Goal: Transaction & Acquisition: Purchase product/service

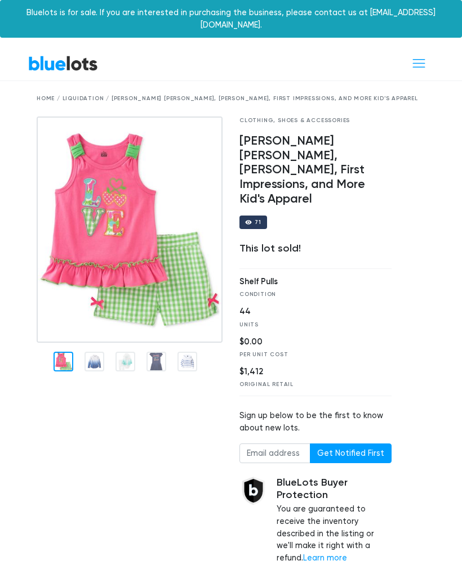
click at [91, 359] on div at bounding box center [129, 348] width 203 height 462
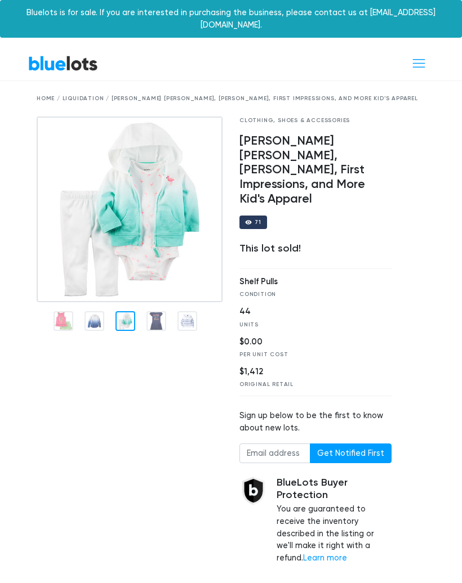
click at [132, 342] on div at bounding box center [129, 348] width 203 height 462
click at [160, 302] on img at bounding box center [130, 210] width 186 height 186
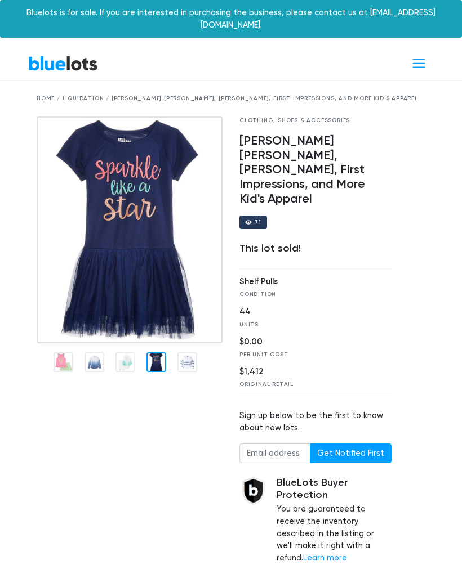
click at [69, 55] on link "BlueLots" at bounding box center [63, 63] width 70 height 16
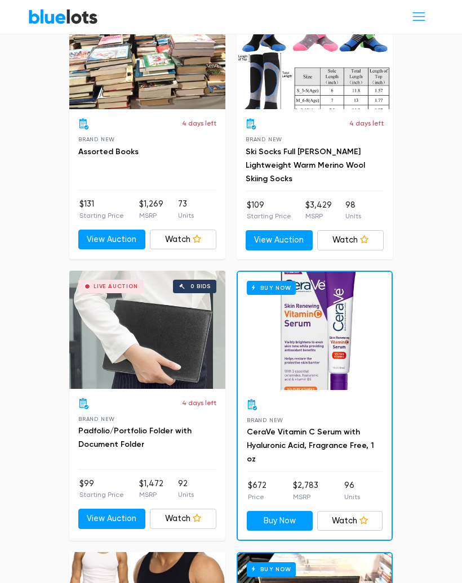
scroll to position [5569, 0]
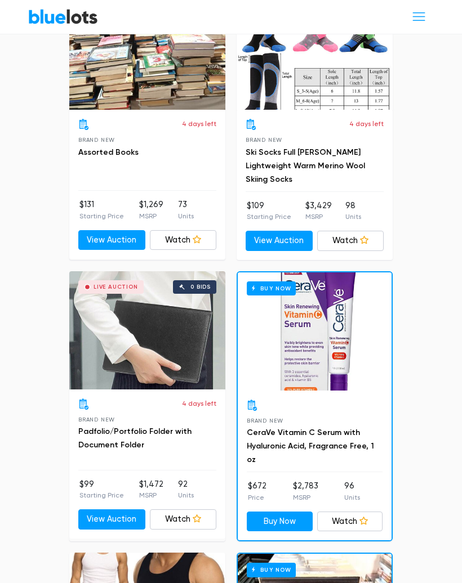
click at [415, 21] on span "Toggle navigation" at bounding box center [418, 16] width 15 height 15
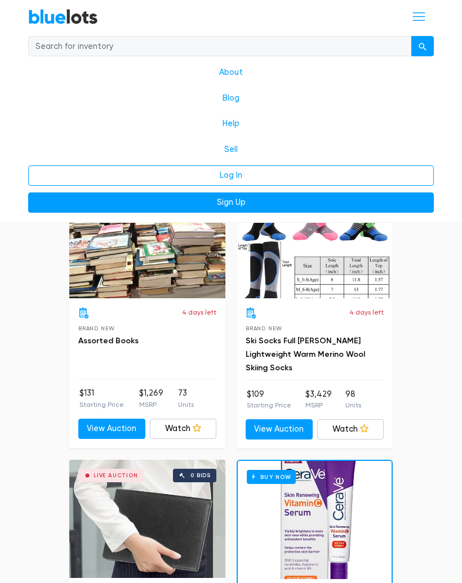
click at [253, 173] on link "Log In" at bounding box center [230, 176] width 405 height 20
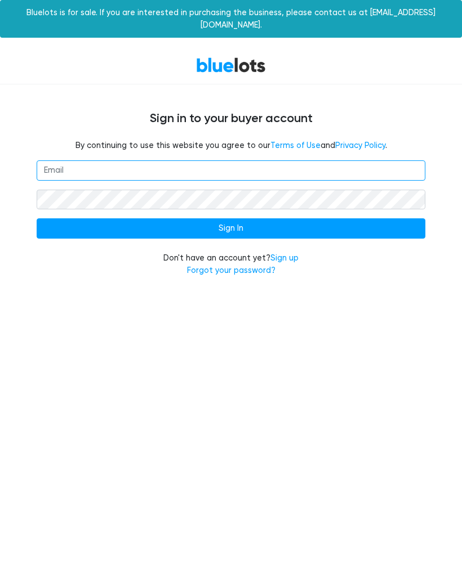
type input "ezbk24@outlook.com"
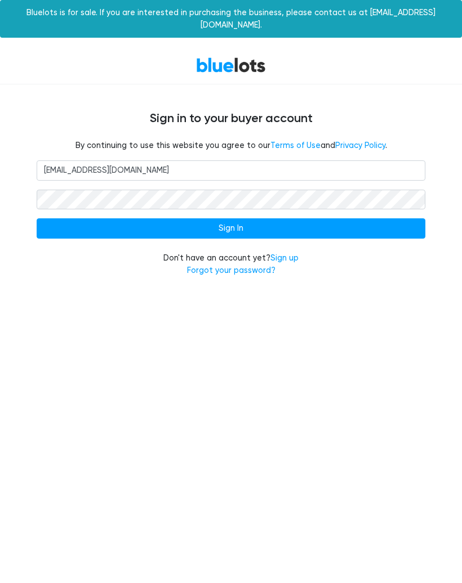
click at [298, 218] on input "Sign In" at bounding box center [231, 228] width 389 height 20
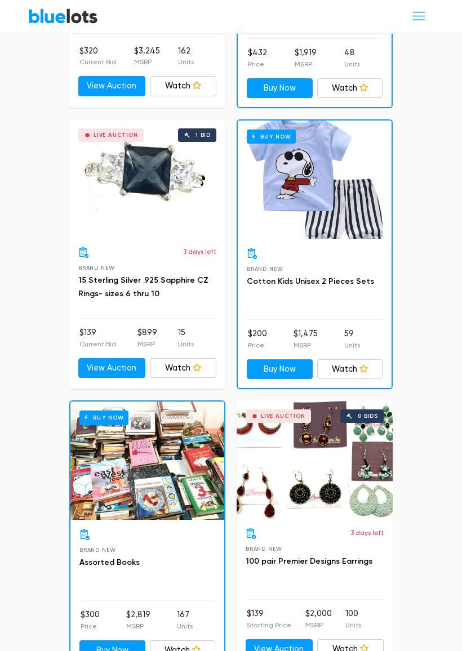
scroll to position [976, 0]
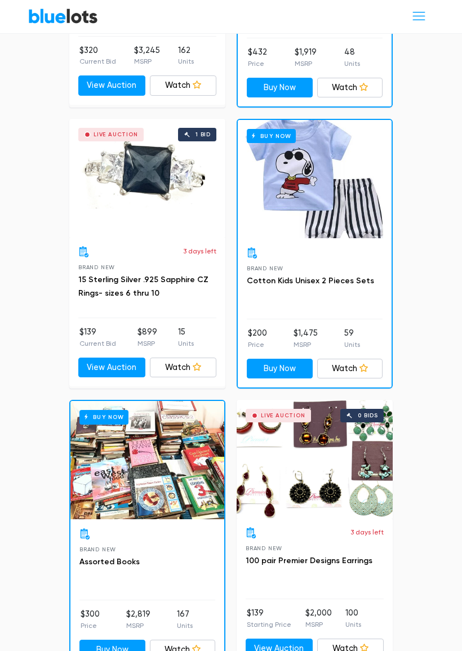
click at [345, 201] on div "Buy Now" at bounding box center [315, 180] width 154 height 118
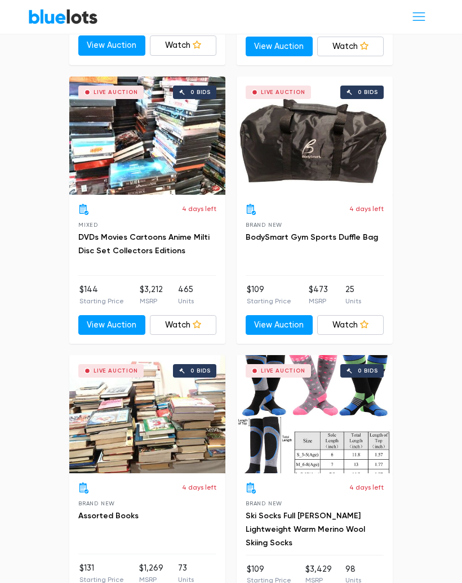
scroll to position [5490, 0]
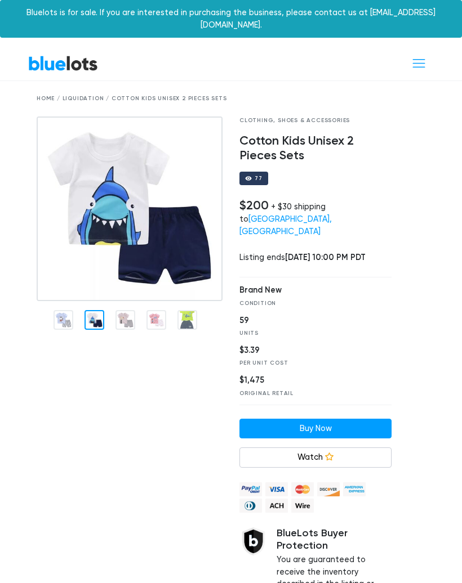
click at [94, 310] on div at bounding box center [94, 320] width 20 height 20
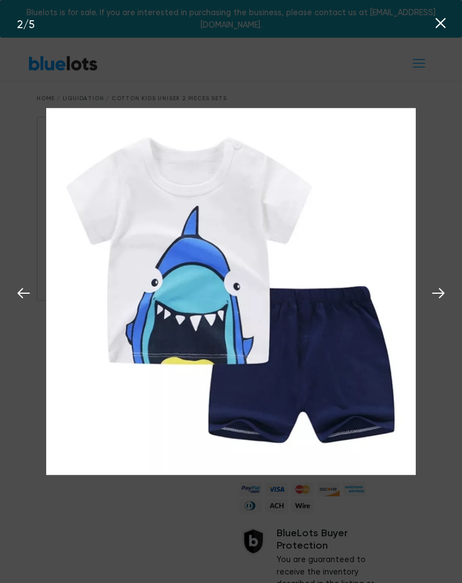
click at [434, 298] on icon at bounding box center [438, 293] width 17 height 17
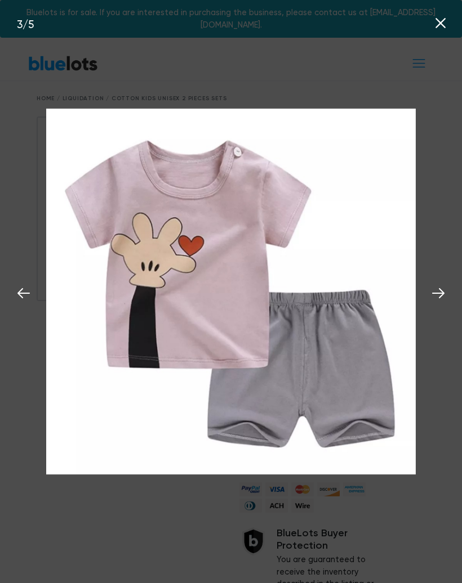
click at [439, 301] on icon at bounding box center [438, 293] width 17 height 17
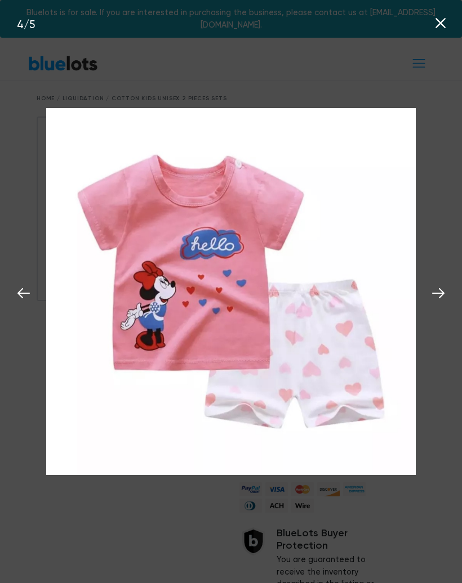
click at [443, 302] on icon at bounding box center [438, 293] width 17 height 17
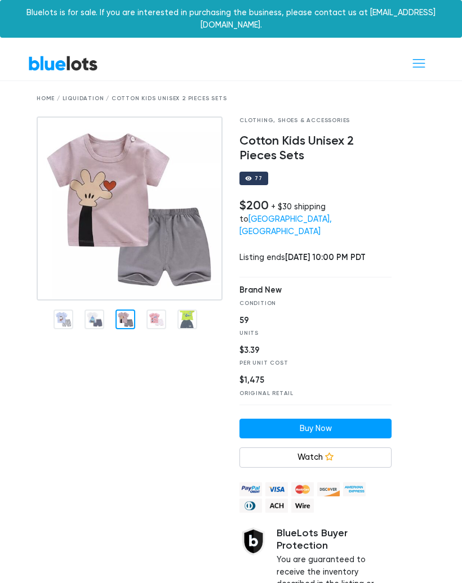
click at [122, 310] on div at bounding box center [125, 320] width 20 height 20
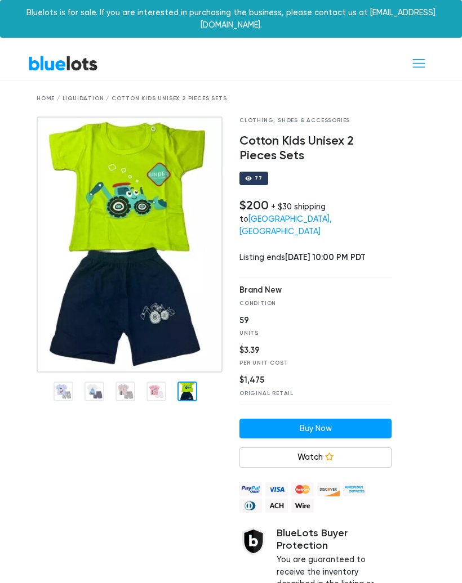
click at [190, 311] on img at bounding box center [130, 245] width 186 height 257
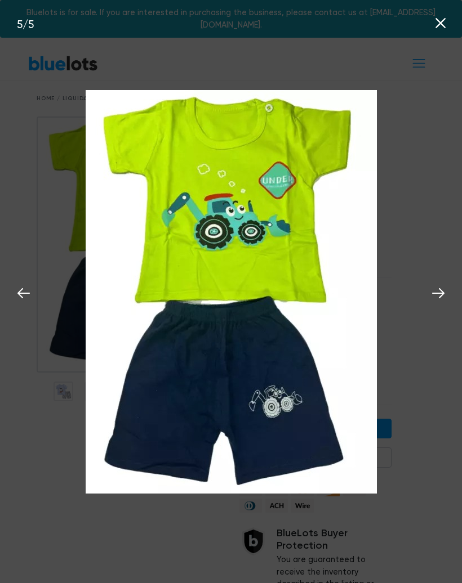
click at [431, 299] on icon at bounding box center [438, 293] width 17 height 17
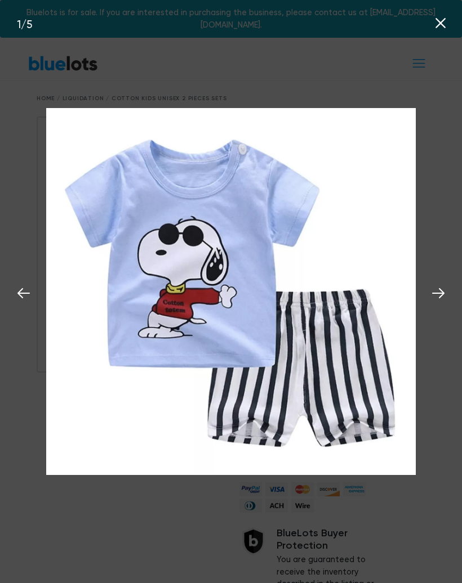
click at [433, 297] on icon at bounding box center [438, 293] width 17 height 17
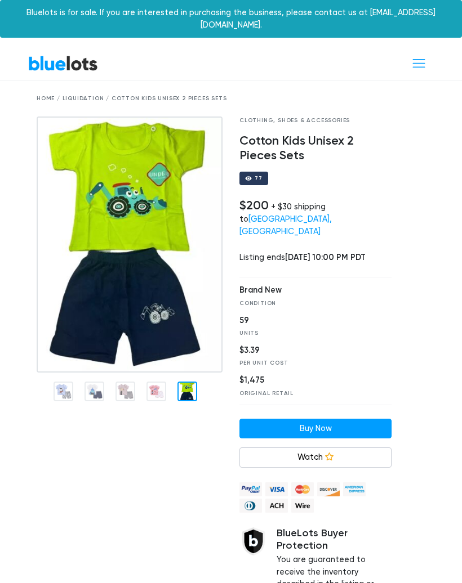
click at [431, 24] on div "Bluelots is for sale. If you are interested in purchasing the business, please …" at bounding box center [231, 19] width 462 height 38
